Goal: Information Seeking & Learning: Find specific page/section

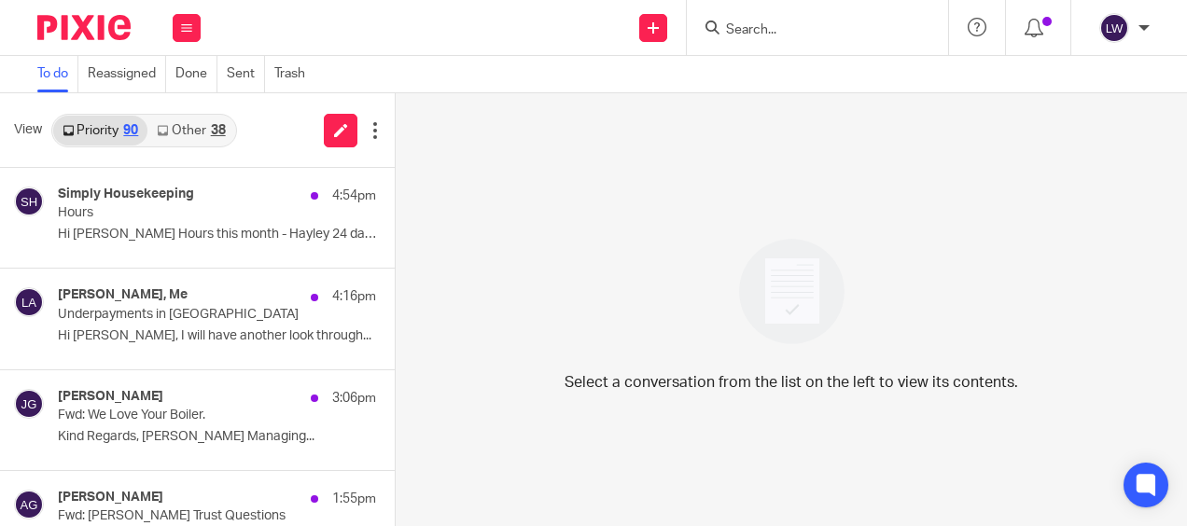
click at [765, 29] on input "Search" at bounding box center [808, 30] width 168 height 17
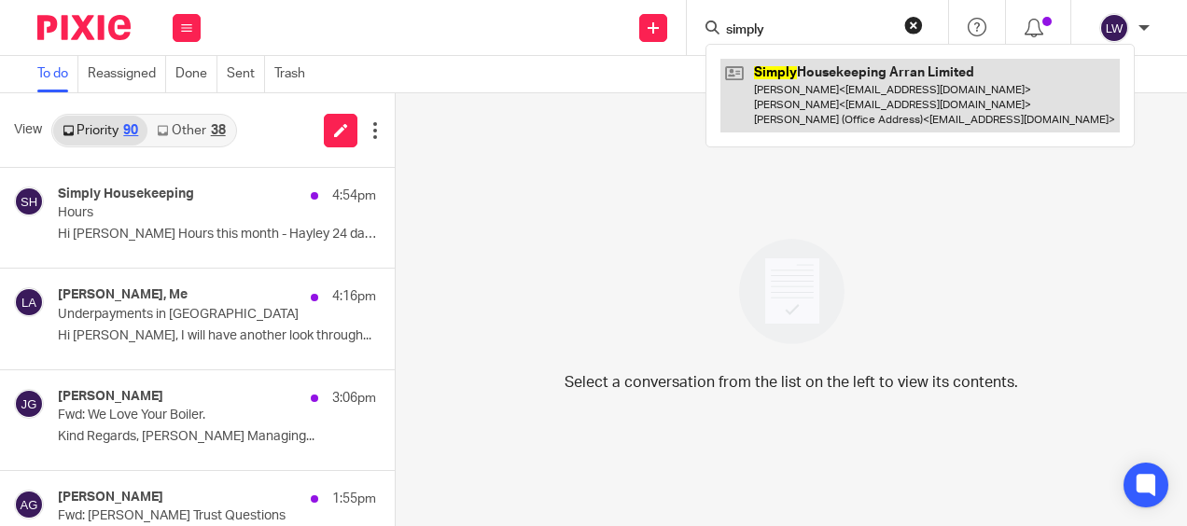
type input "simply"
click at [793, 90] on link at bounding box center [920, 96] width 399 height 74
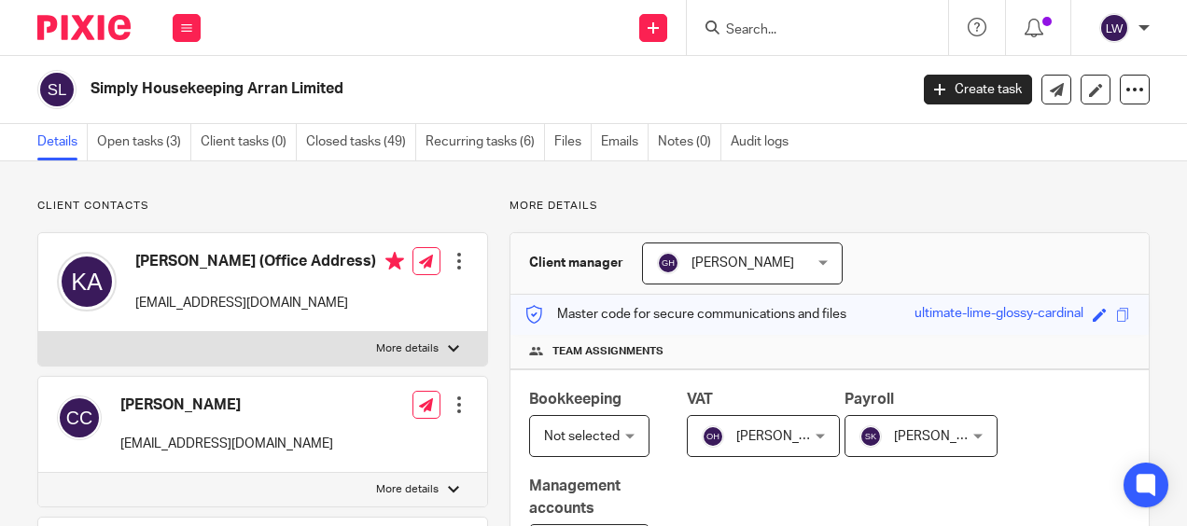
click at [597, 135] on ul "Details Open tasks (3) Client tasks (0) Closed tasks (49) Recurring tasks (6) F…" at bounding box center [422, 142] width 770 height 36
click at [611, 136] on link "Emails" at bounding box center [625, 142] width 48 height 36
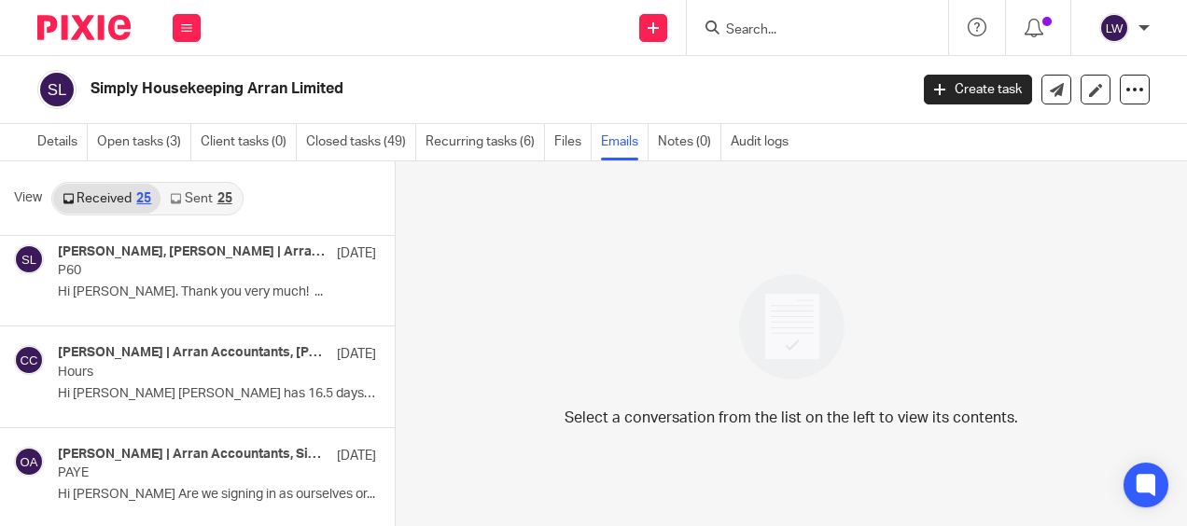
scroll to position [373, 0]
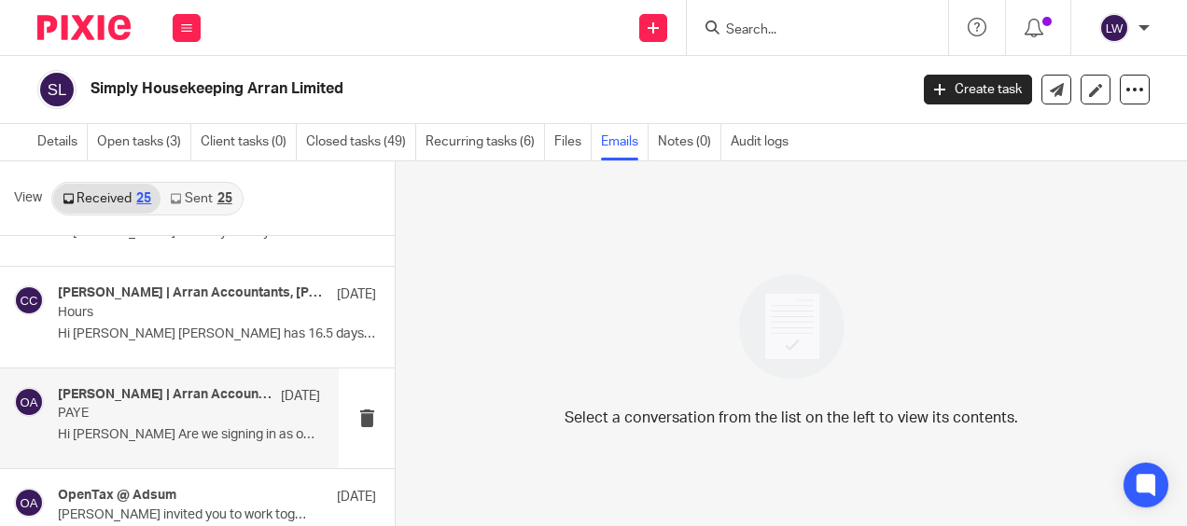
click at [137, 421] on div "[PERSON_NAME] | Arran Accountants, Simply Housekeeping [DATE] PAYE Hi [PERSON_N…" at bounding box center [189, 418] width 262 height 63
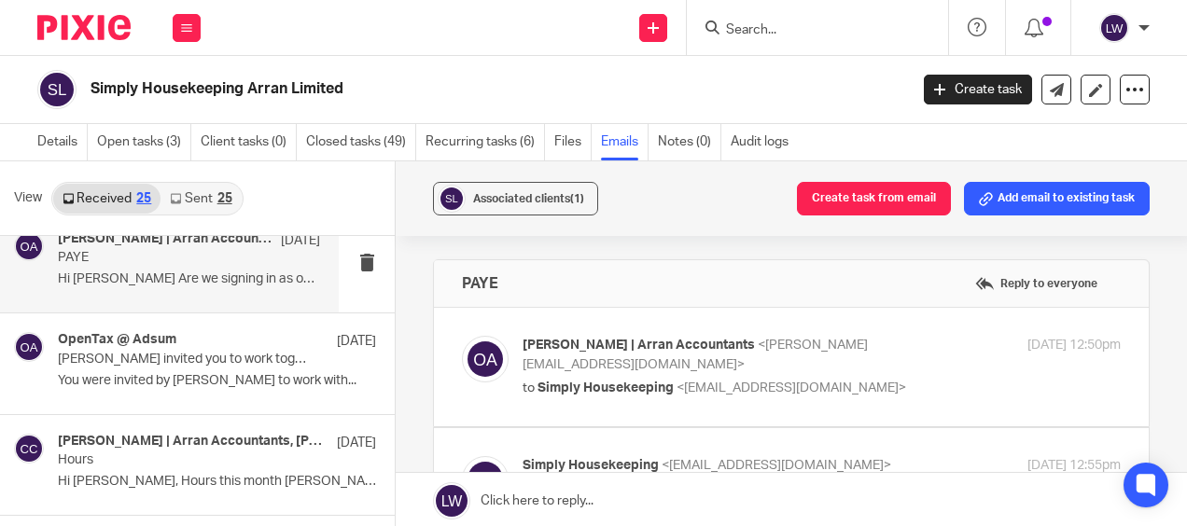
scroll to position [560, 0]
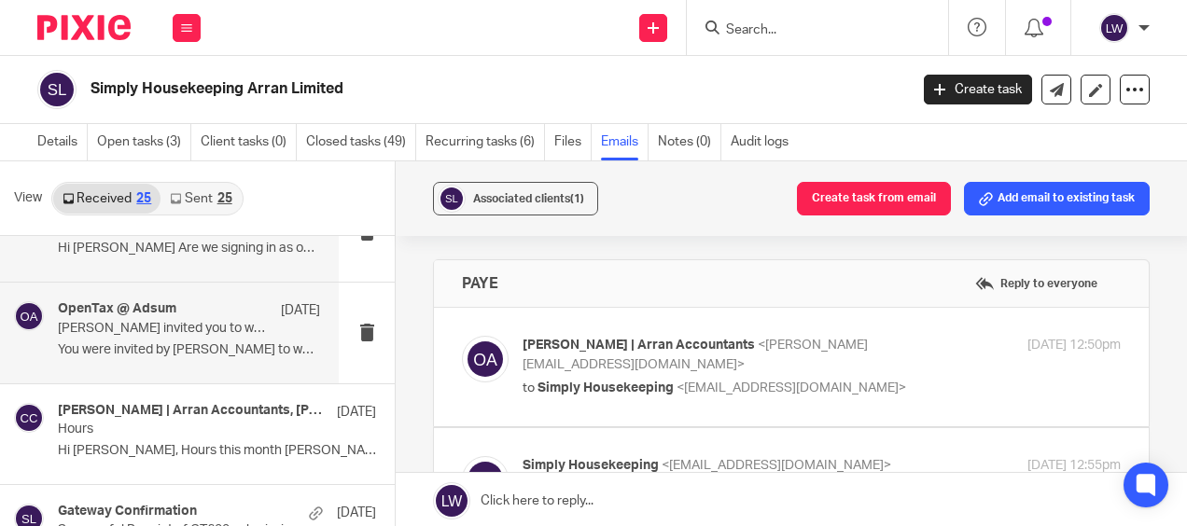
click at [175, 352] on p "You were invited by [PERSON_NAME] to work with..." at bounding box center [189, 351] width 262 height 16
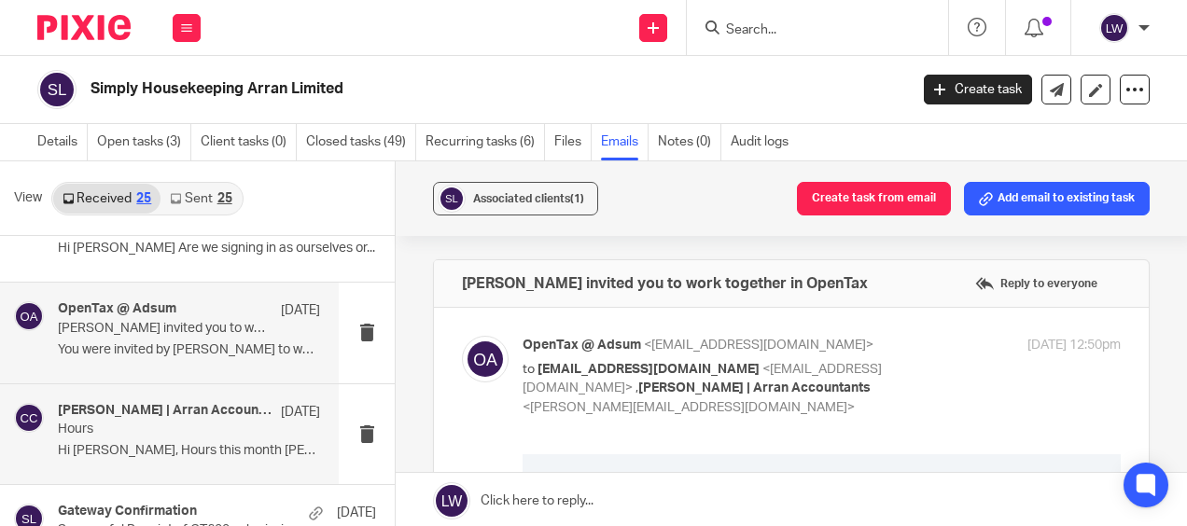
scroll to position [653, 0]
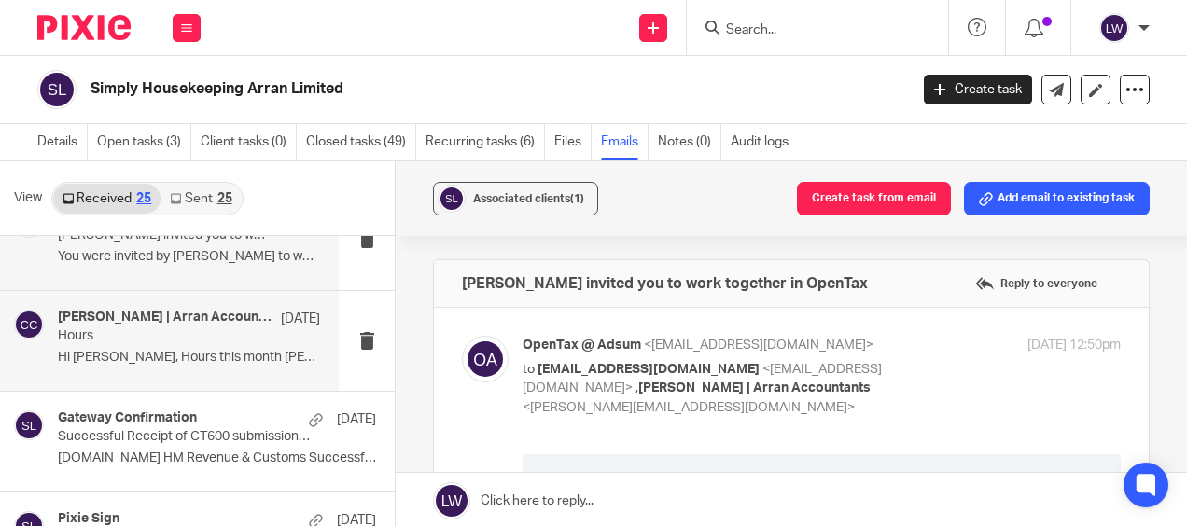
click at [163, 360] on p "Hi Olivia, Hours this month Lauren..." at bounding box center [189, 358] width 262 height 16
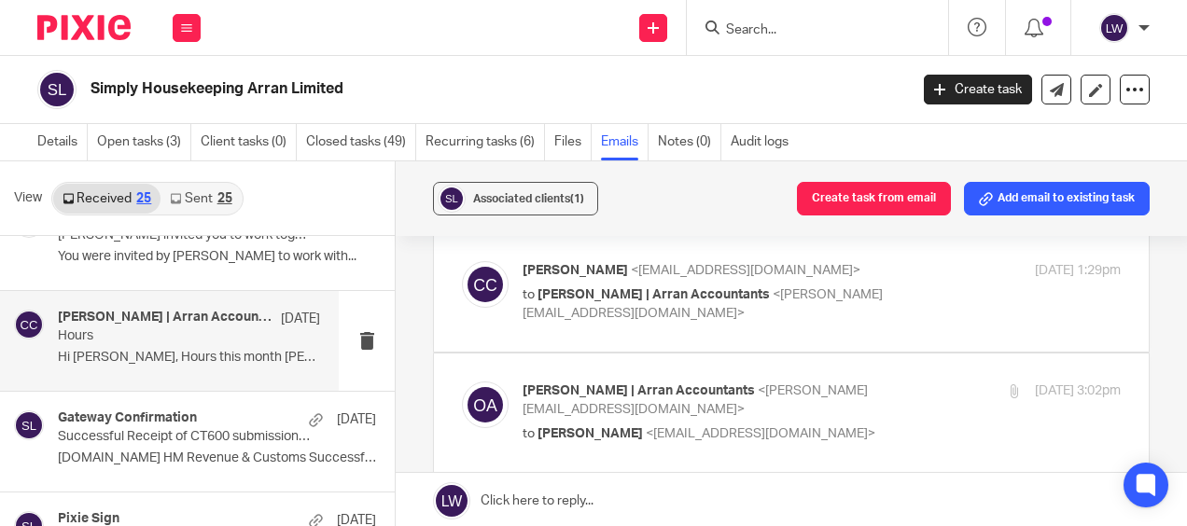
scroll to position [93, 0]
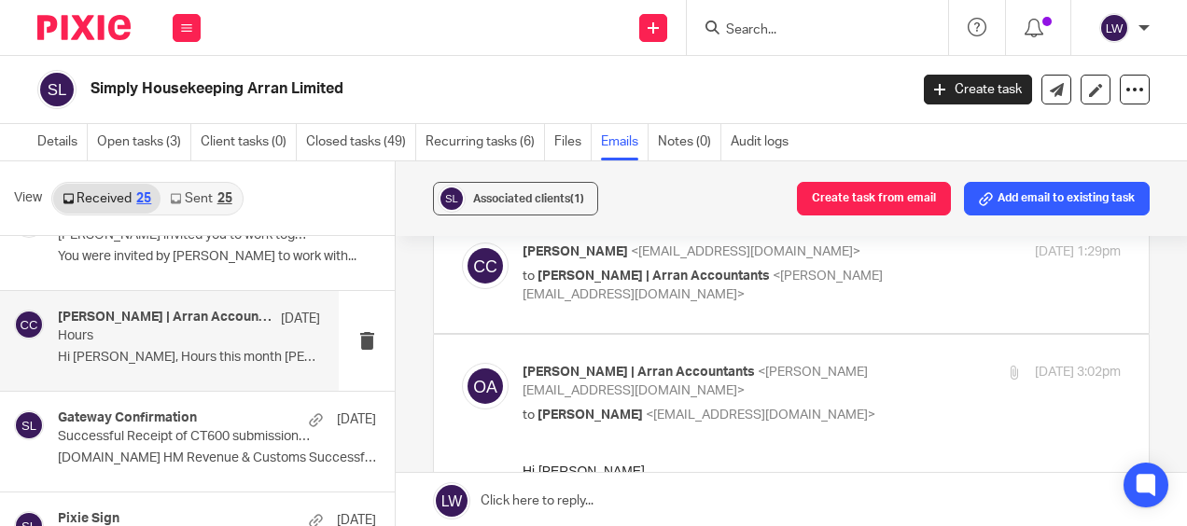
click at [601, 281] on p "to Olivia | Arran Accountants <olivia@arranaccountants.co.uk>" at bounding box center [722, 286] width 399 height 38
checkbox input "true"
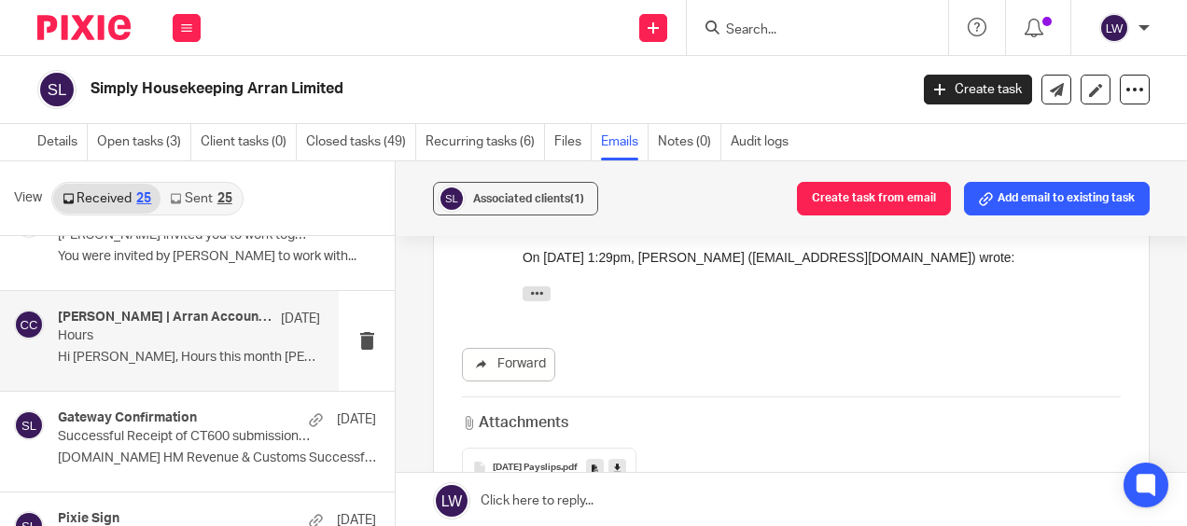
scroll to position [933, 0]
click at [530, 299] on icon "button" at bounding box center [537, 293] width 14 height 14
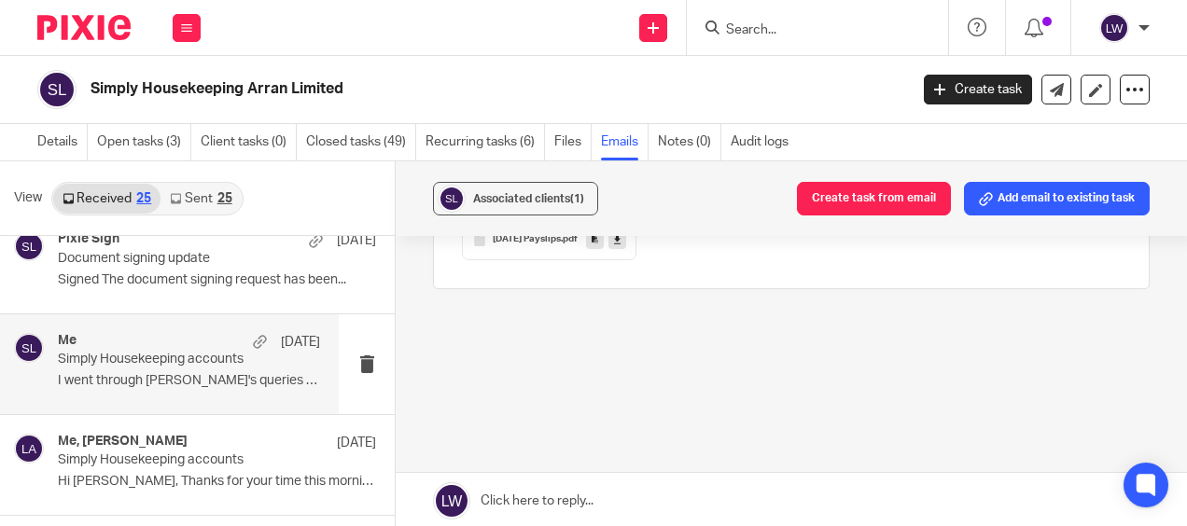
click at [161, 385] on p "I went through Karen's queries with her..." at bounding box center [189, 381] width 262 height 16
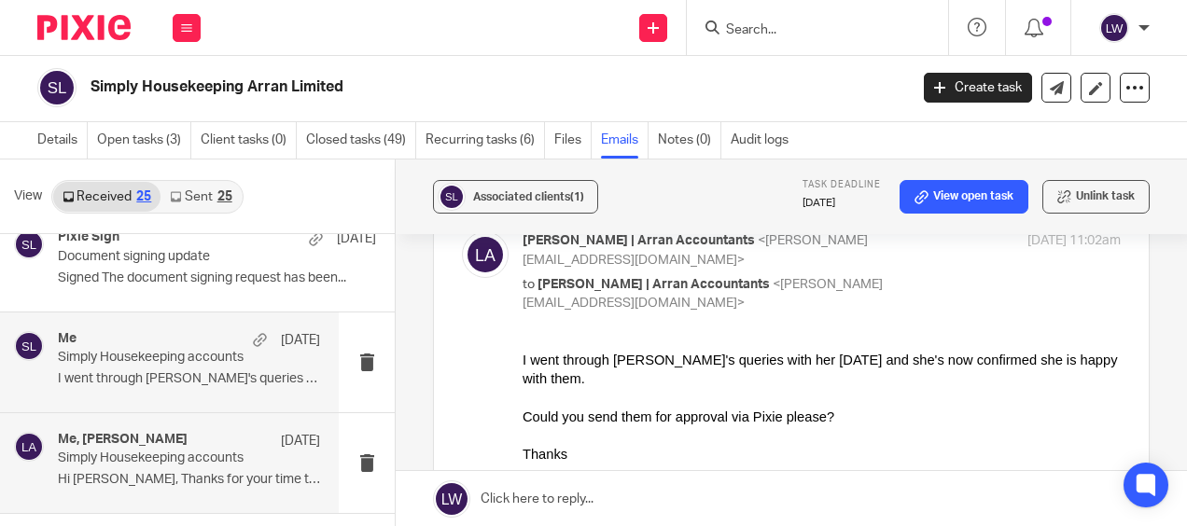
scroll to position [1027, 0]
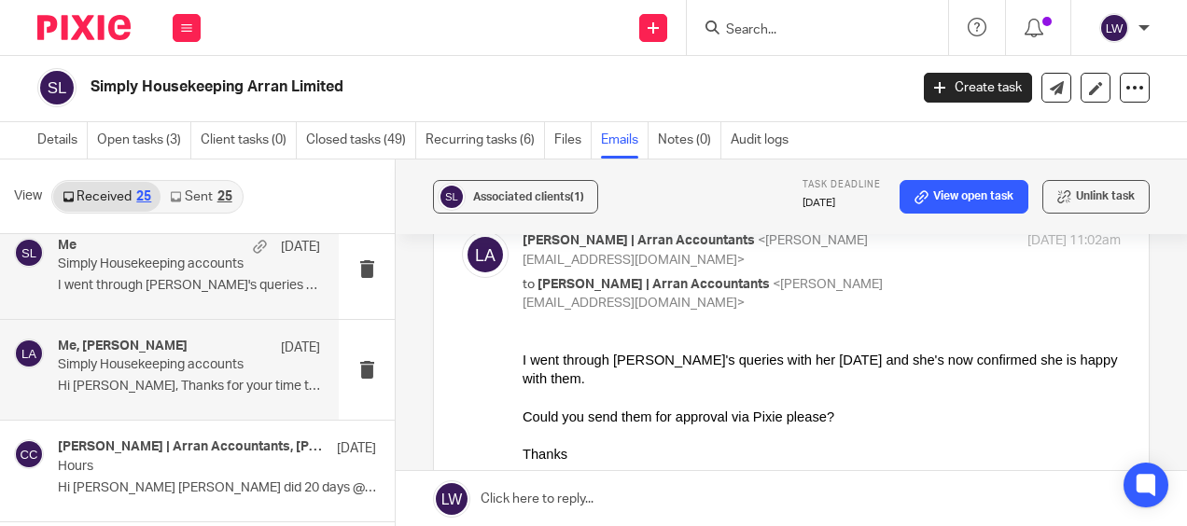
click at [133, 388] on p "Hi Lorna, Thanks for your time this morning...." at bounding box center [189, 387] width 262 height 16
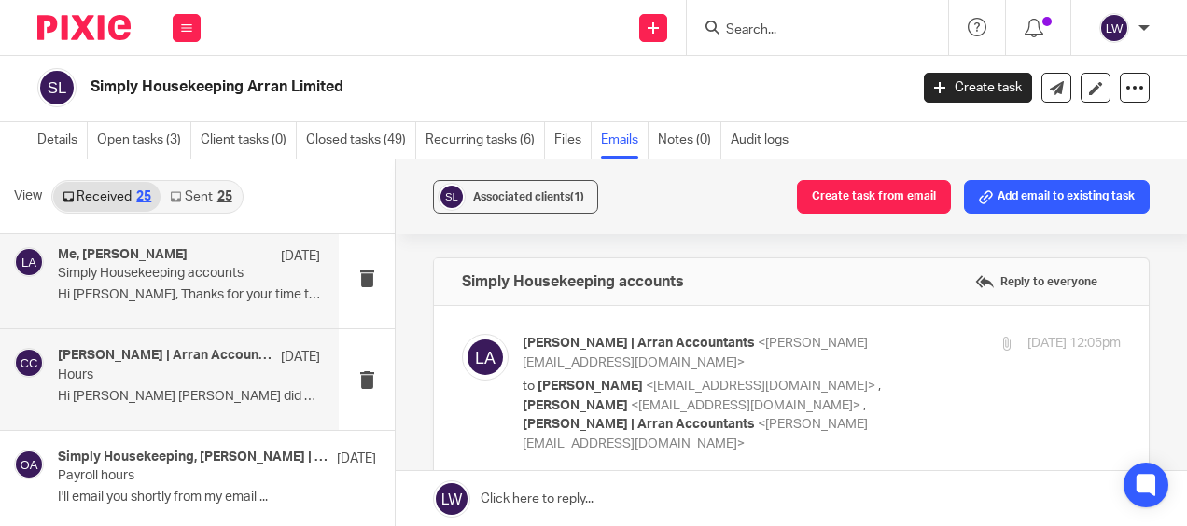
scroll to position [1120, 0]
click at [149, 392] on p "Hi Olivia Hayley did 20 days @7.5hrs per day..." at bounding box center [189, 395] width 262 height 16
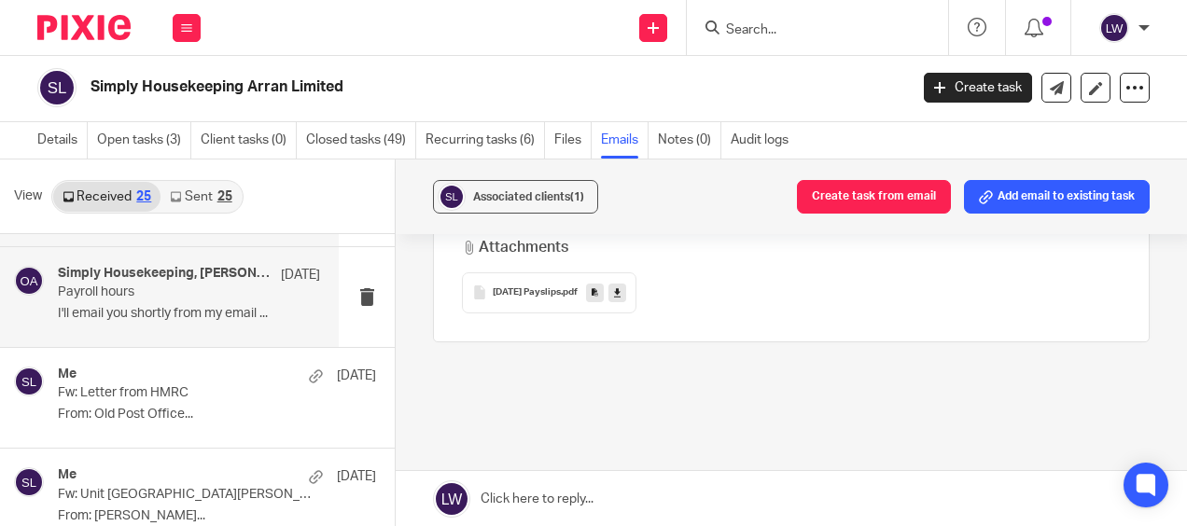
scroll to position [1307, 0]
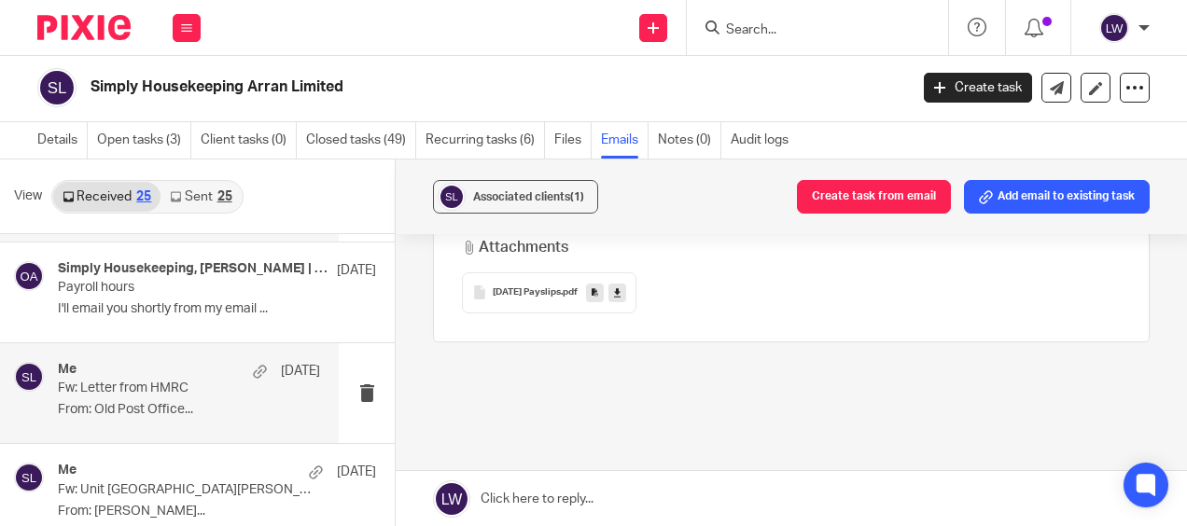
click at [189, 402] on p "From: Old Post Office..." at bounding box center [189, 410] width 262 height 16
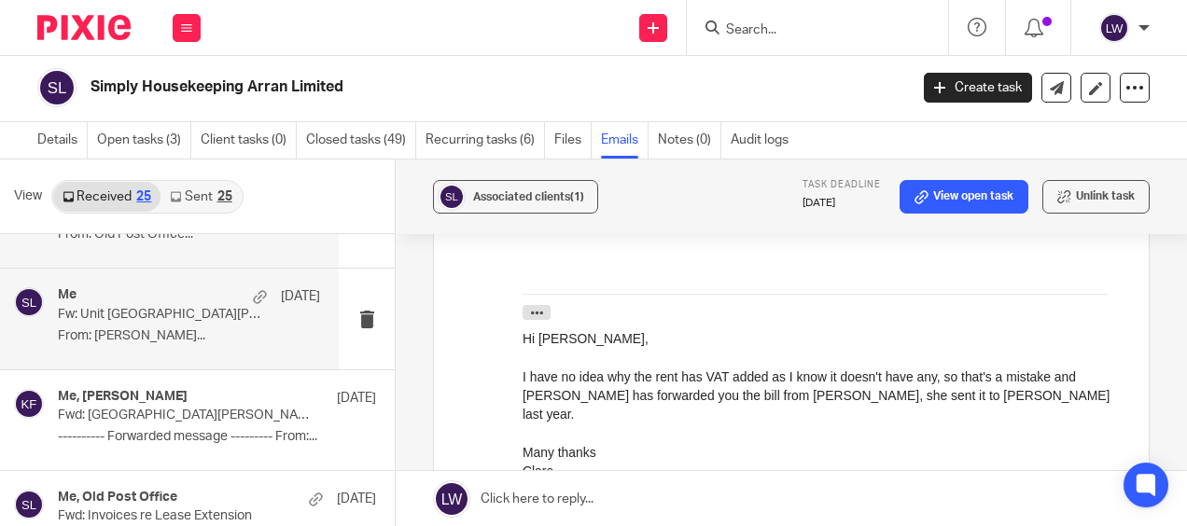
scroll to position [0, 0]
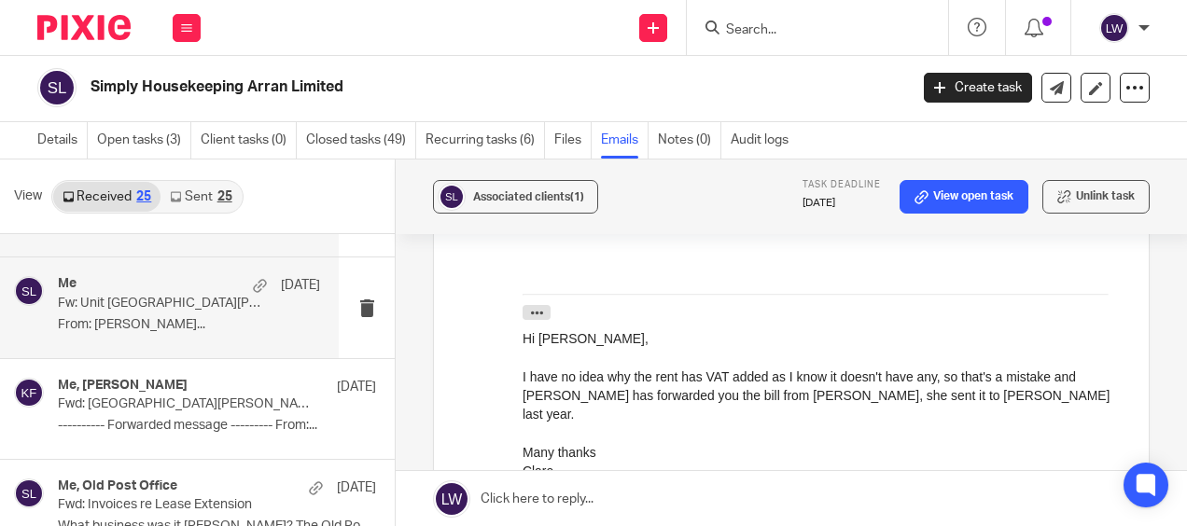
click at [206, 310] on div "Me 6 May Fw: Unit 1A The Douglas Centre From: Karen Ferguson..." at bounding box center [189, 307] width 262 height 63
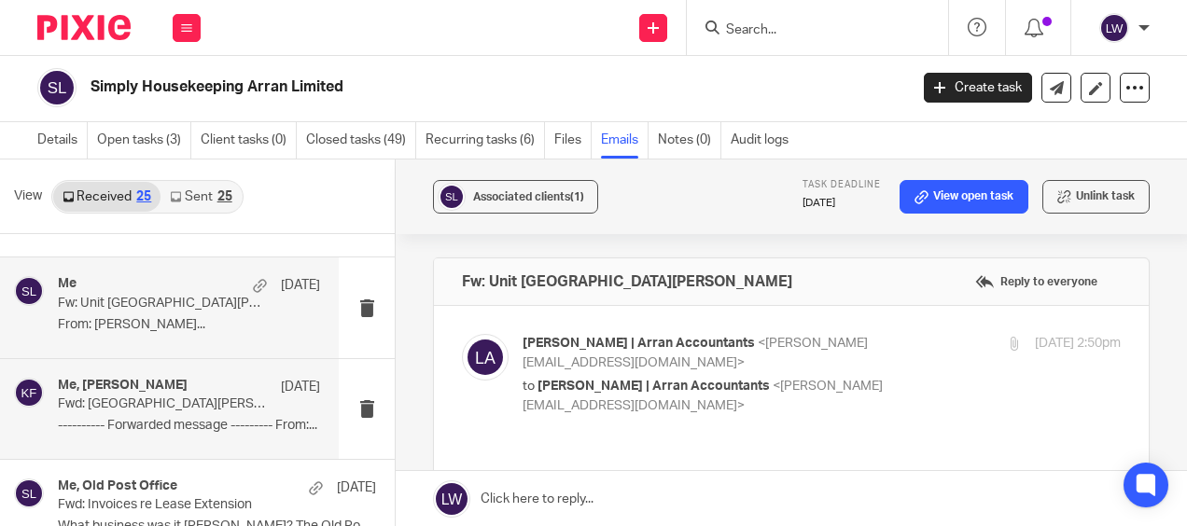
click at [168, 418] on p "---------- Forwarded message --------- From:..." at bounding box center [189, 426] width 262 height 16
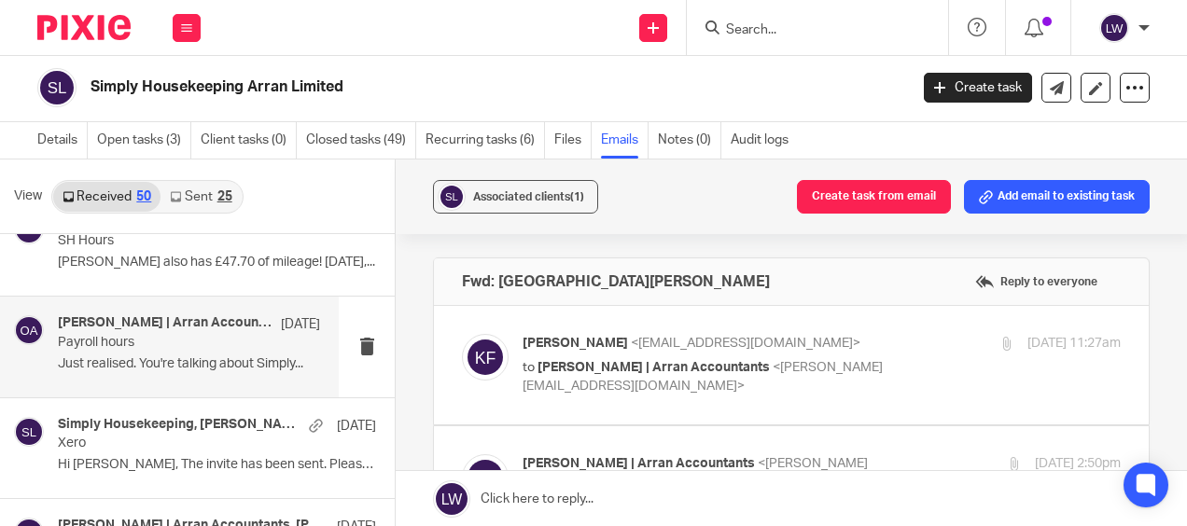
click at [164, 358] on p "Just realised. You're talking about Simply..." at bounding box center [189, 365] width 262 height 16
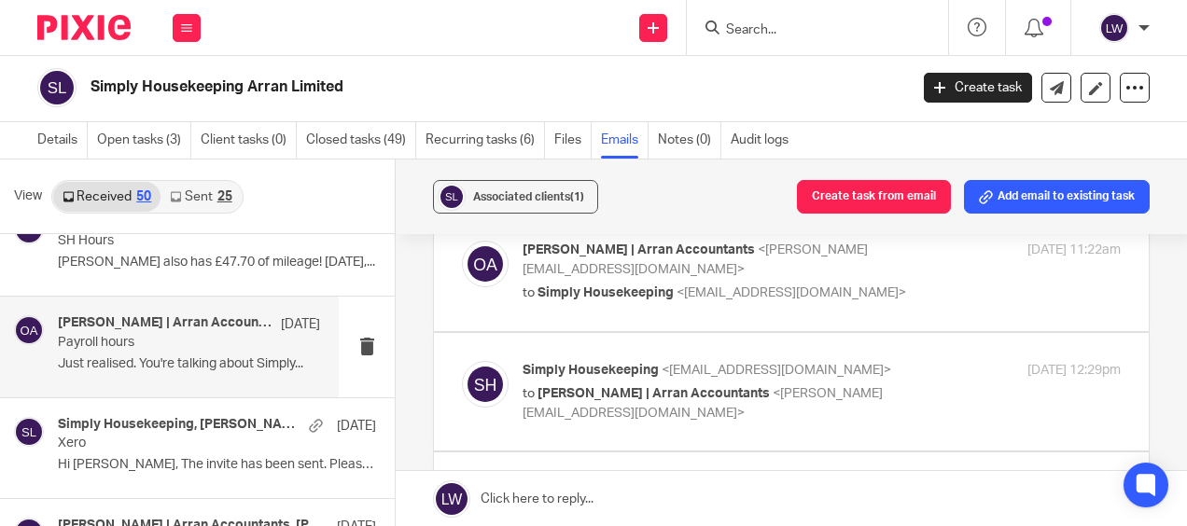
click at [677, 295] on span "<info@simplyhousekeepingarran.co.uk>" at bounding box center [792, 293] width 230 height 13
checkbox input "true"
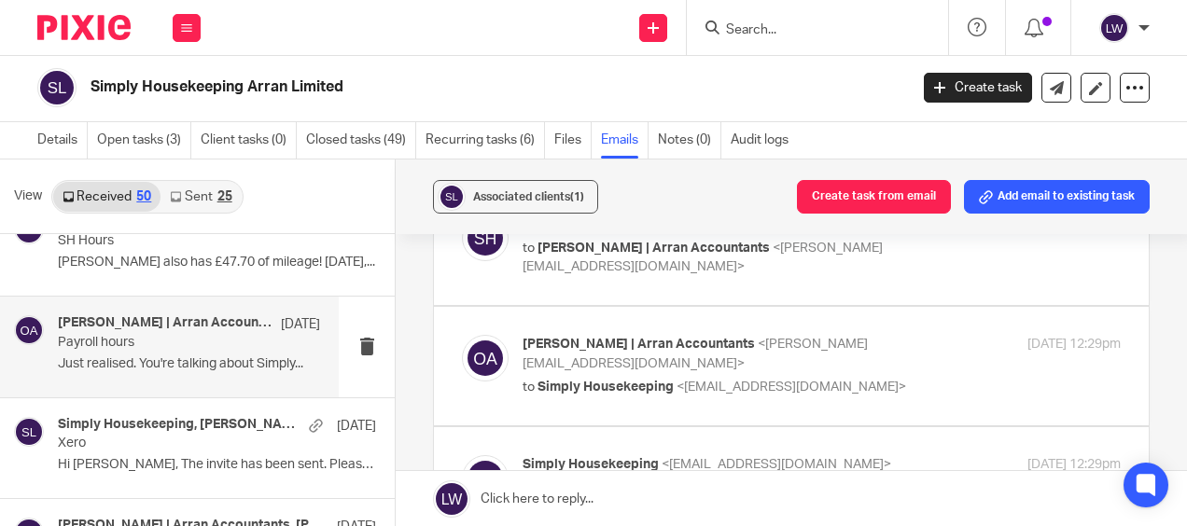
click at [637, 255] on span "Olivia | Arran Accountants" at bounding box center [654, 248] width 232 height 13
checkbox input "true"
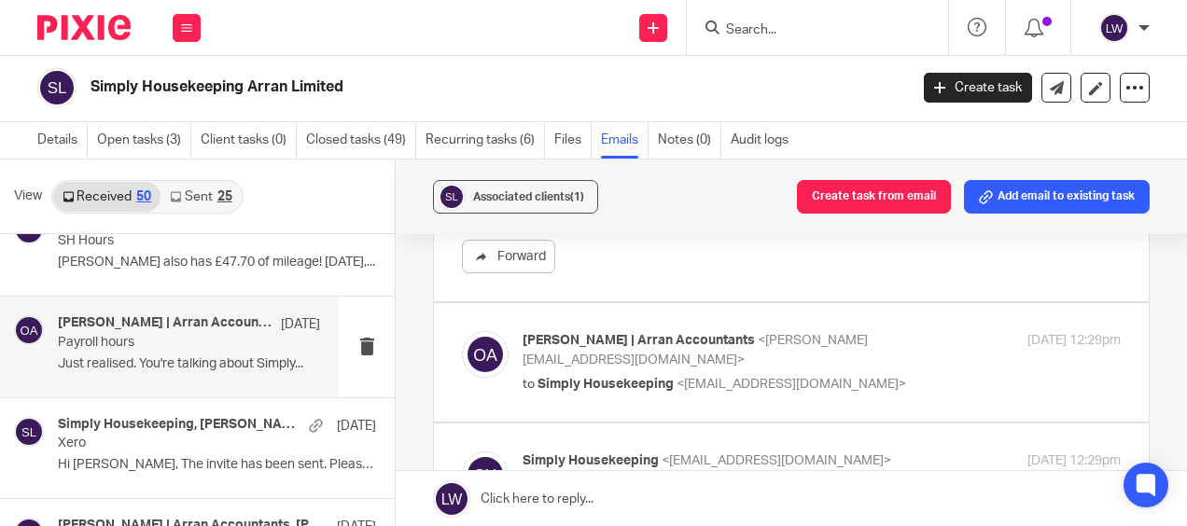
click at [635, 388] on div "Olivia | Arran Accountants <olivia@arranaccountants.co.uk> to Simply Housekeepi…" at bounding box center [722, 362] width 399 height 63
checkbox input "true"
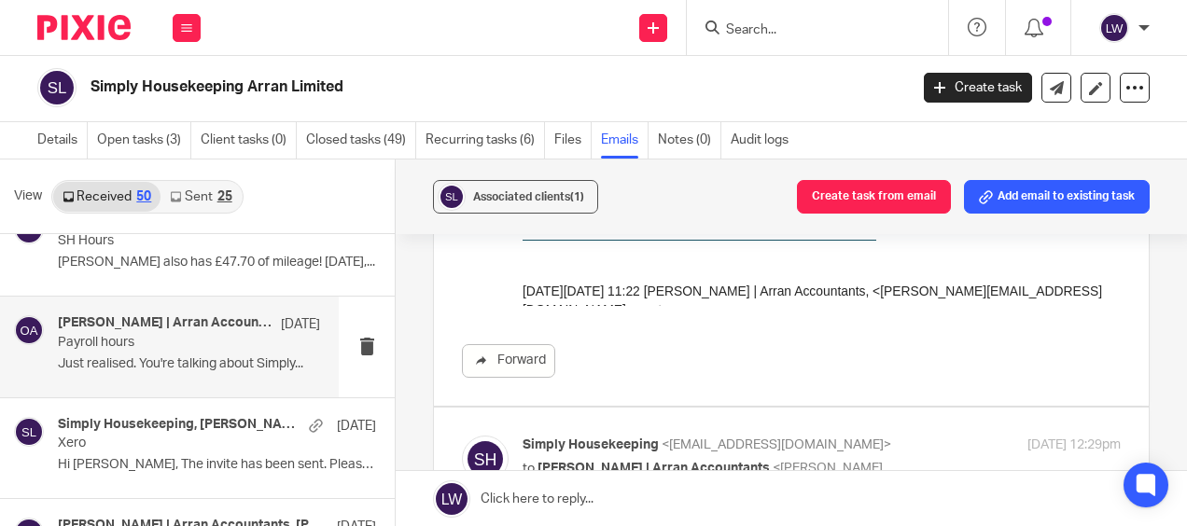
click at [536, 321] on icon "button" at bounding box center [537, 328] width 14 height 14
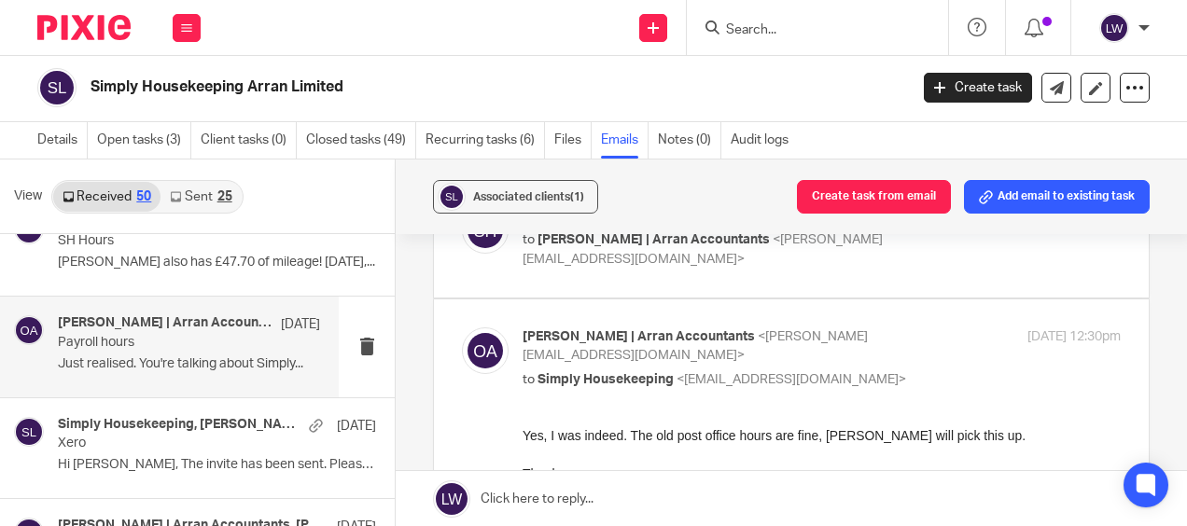
click at [623, 246] on span "Olivia | Arran Accountants" at bounding box center [654, 239] width 232 height 13
checkbox input "true"
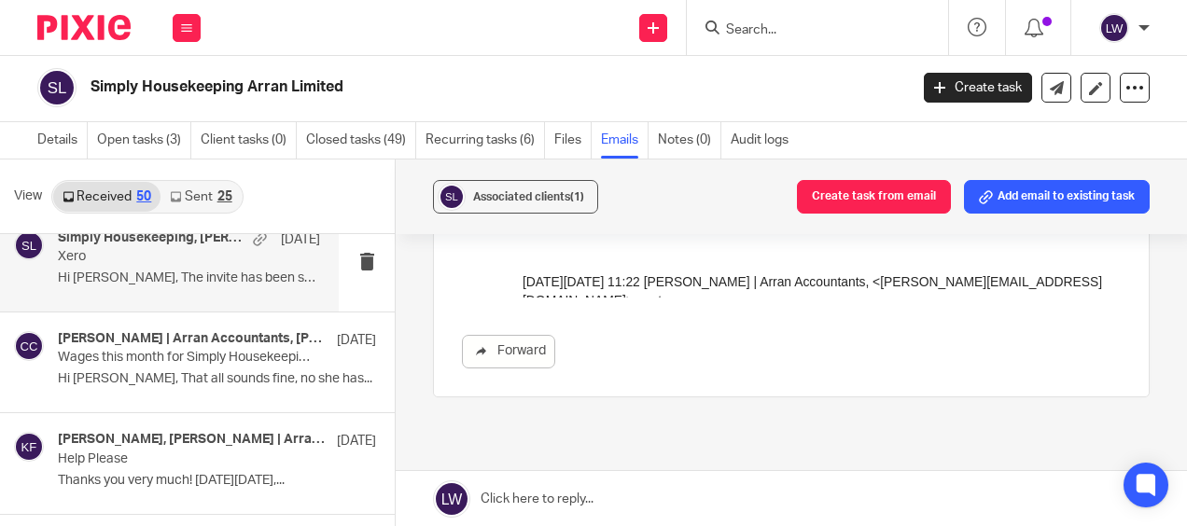
click at [198, 261] on div "Simply Housekeeping, Gail | Arran Accountants, Me 1 Apr Xero Hi Gail, The invit…" at bounding box center [189, 262] width 262 height 63
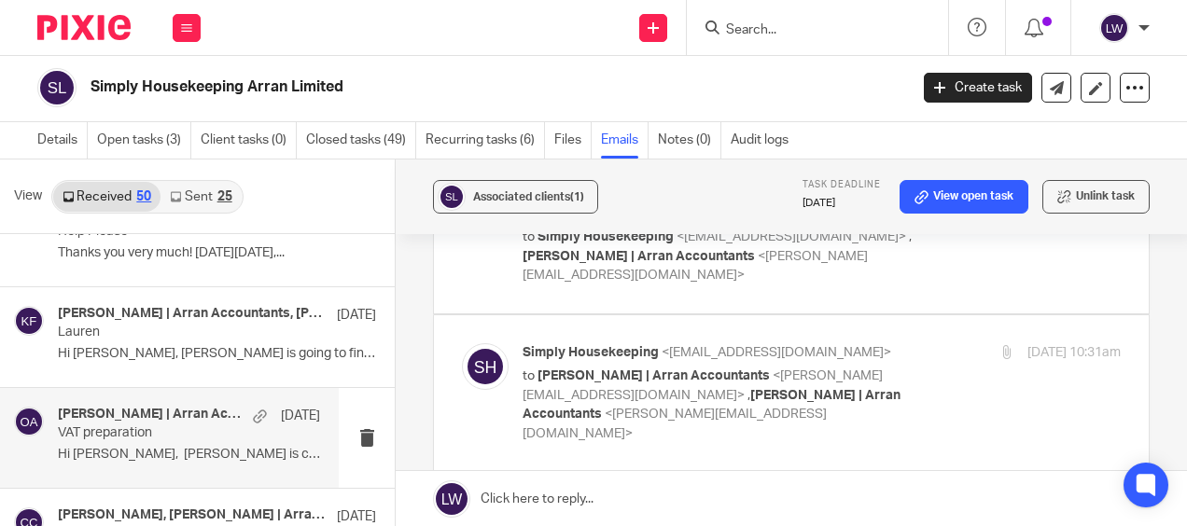
scroll to position [2333, 0]
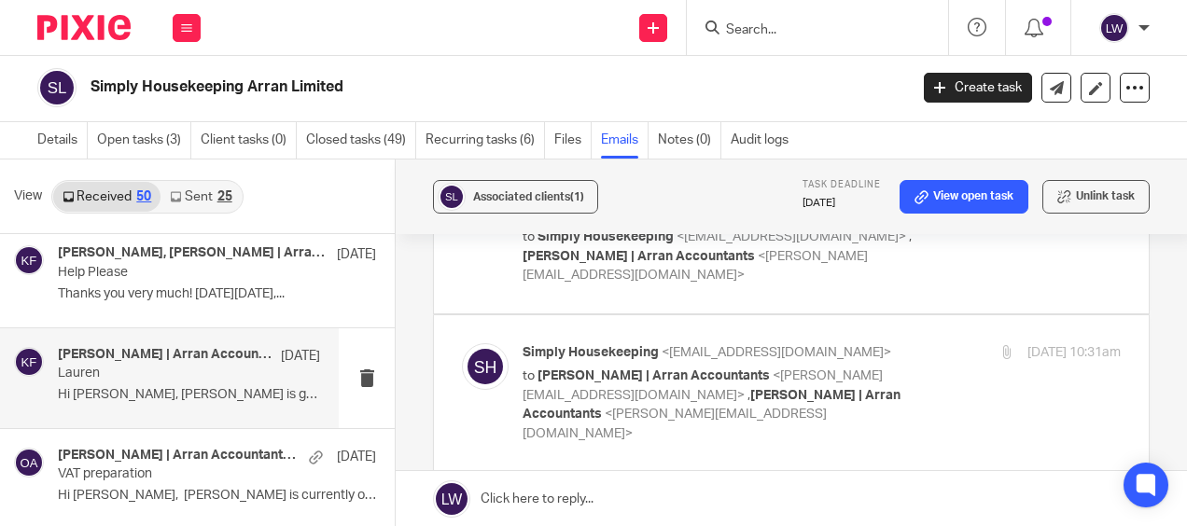
click at [173, 391] on p "Hi Olivia, Lauren is going to finish up a..." at bounding box center [189, 395] width 262 height 16
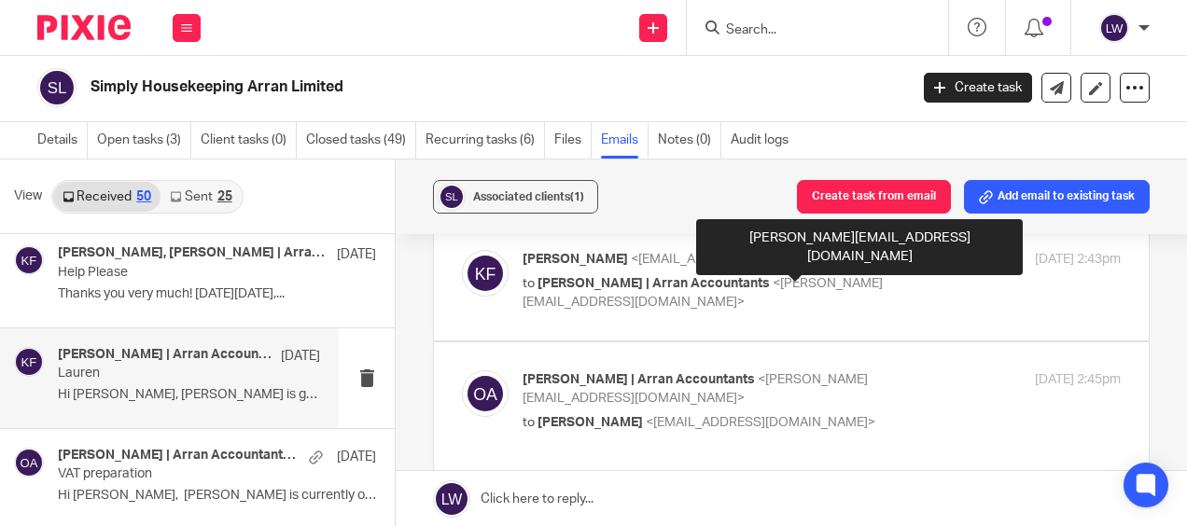
scroll to position [93, 0]
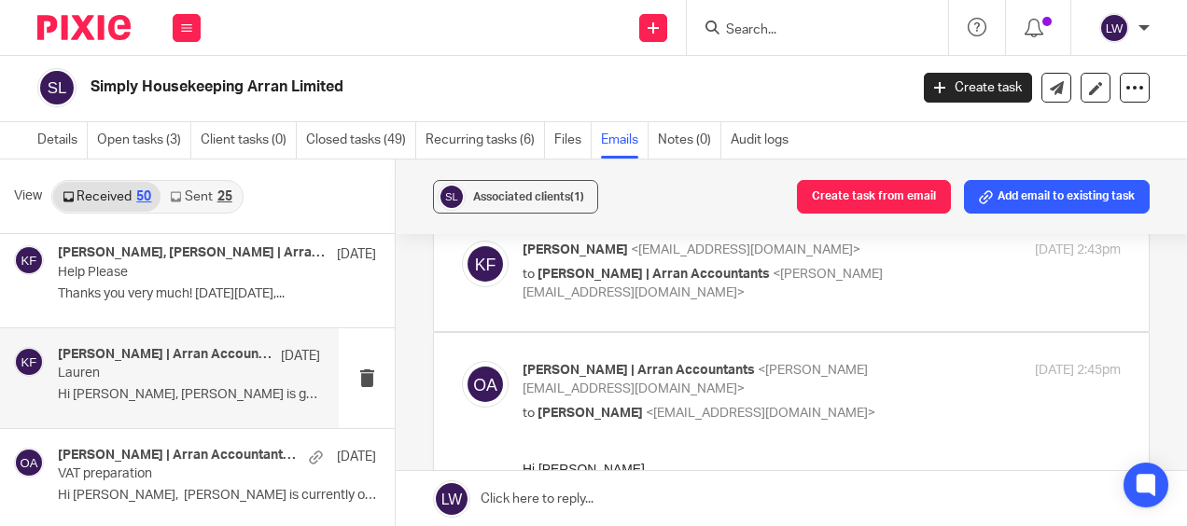
click at [701, 293] on div "Karen Ferguson <karenfergie1912@gmail.com> to Olivia | Arran Accountants <olivi…" at bounding box center [791, 272] width 659 height 63
click at [678, 272] on span "Olivia | Arran Accountants" at bounding box center [654, 274] width 232 height 13
checkbox input "true"
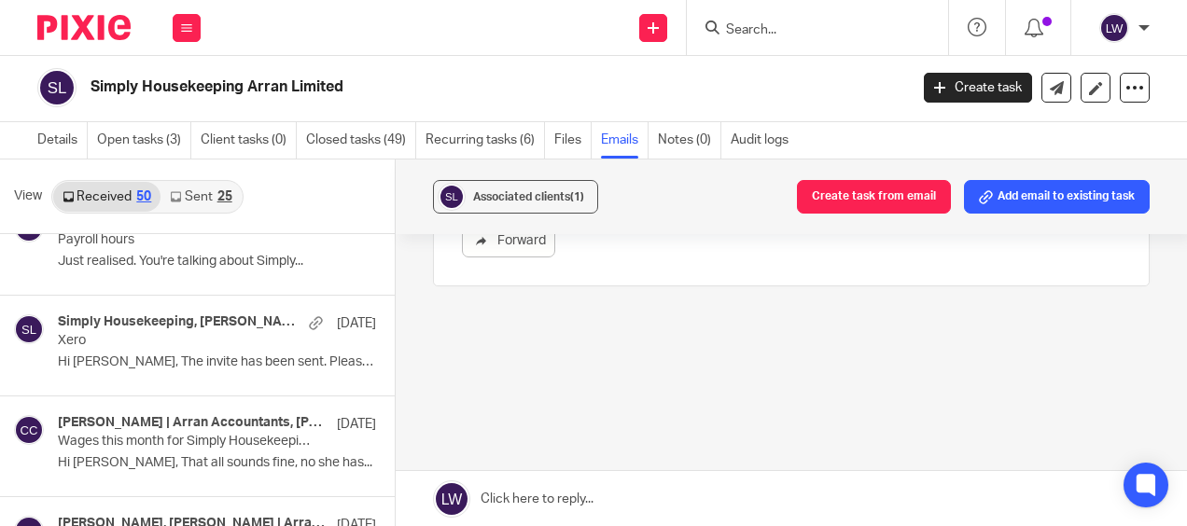
scroll to position [1960, 0]
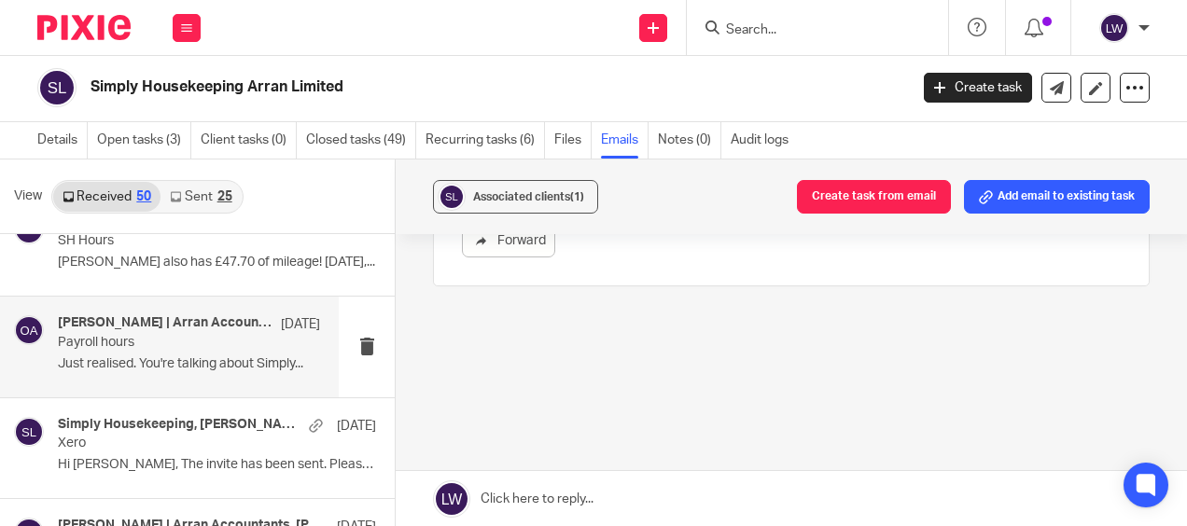
click at [174, 343] on p "Payroll hours" at bounding box center [163, 343] width 210 height 16
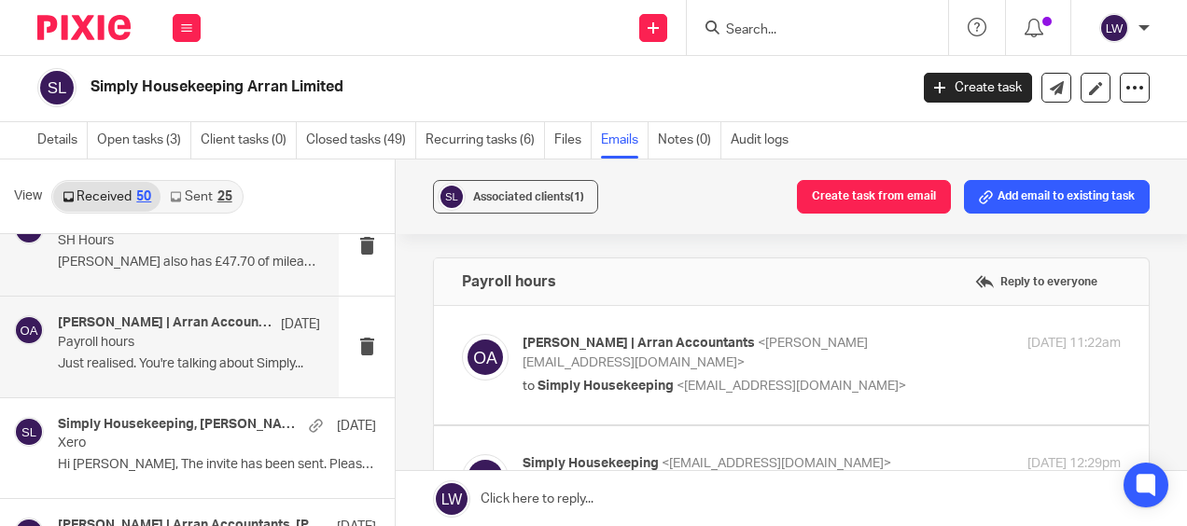
scroll to position [0, 0]
click at [173, 269] on div "Olivia | Arran Accountants, Karen Ferguson 23 Apr SH Hours Hayley also has £47.…" at bounding box center [189, 246] width 262 height 63
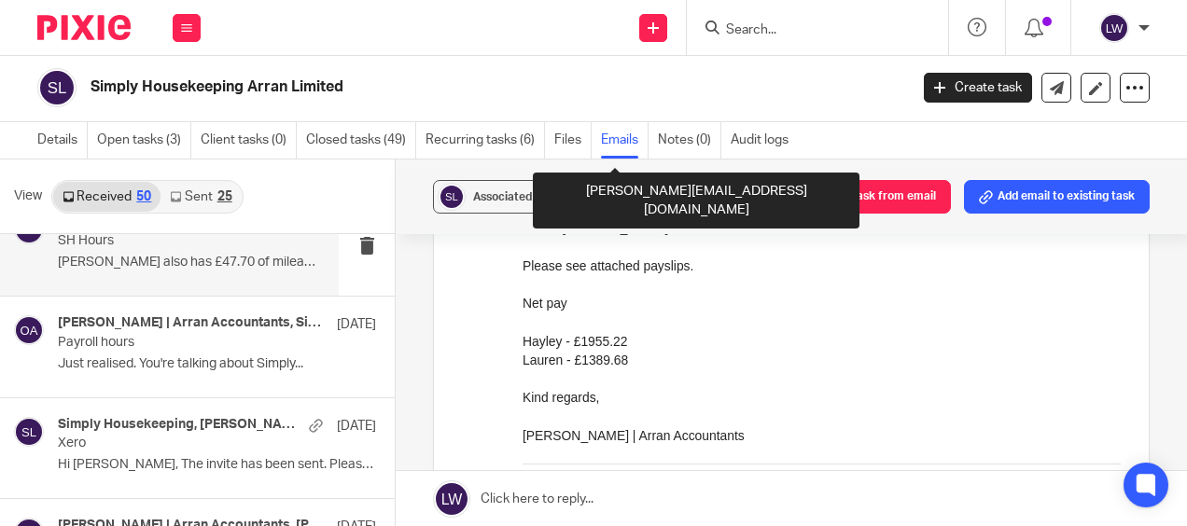
scroll to position [653, 0]
